Goal: Find specific page/section: Find specific page/section

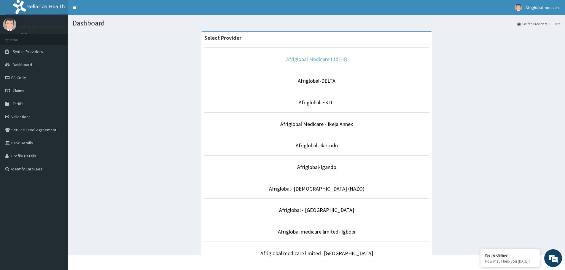
click at [315, 61] on link "Afriglobal Medicare Ltd-HQ" at bounding box center [316, 59] width 61 height 7
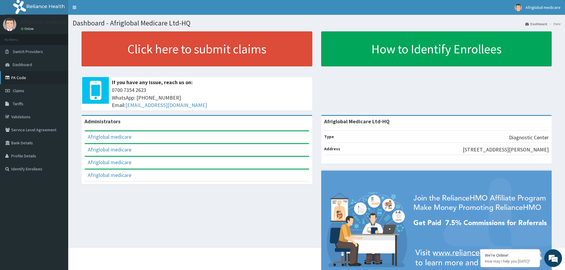
click at [22, 77] on link "PA Code" at bounding box center [34, 77] width 68 height 13
